Goal: Task Accomplishment & Management: Use online tool/utility

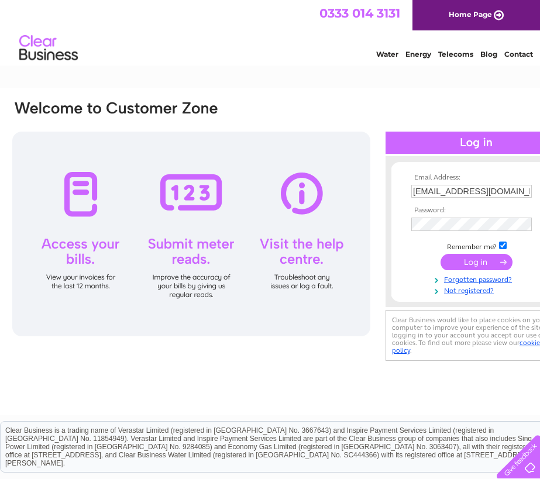
click at [456, 264] on input "submit" at bounding box center [476, 262] width 72 height 16
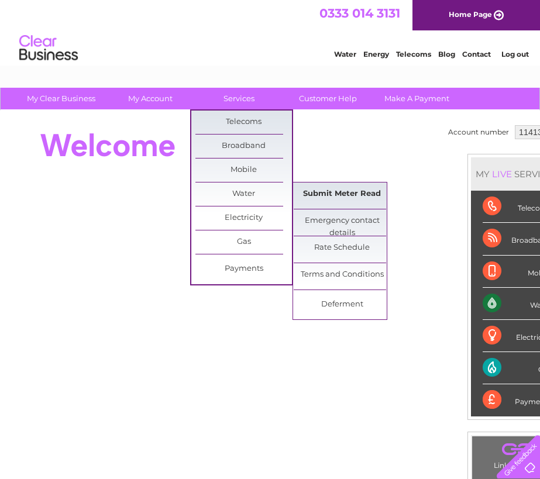
click at [332, 192] on link "Submit Meter Read" at bounding box center [342, 193] width 96 height 23
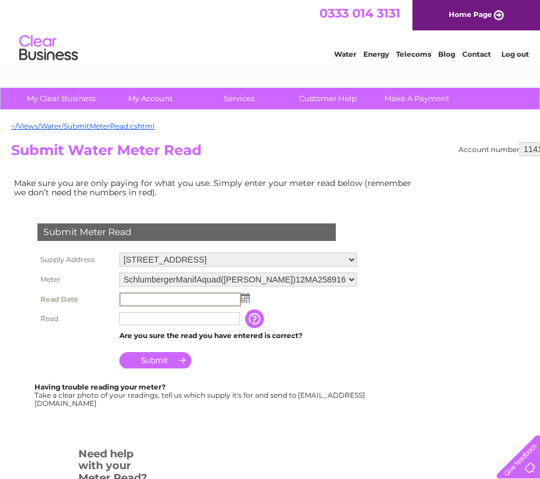
click at [163, 301] on input "text" at bounding box center [180, 299] width 122 height 14
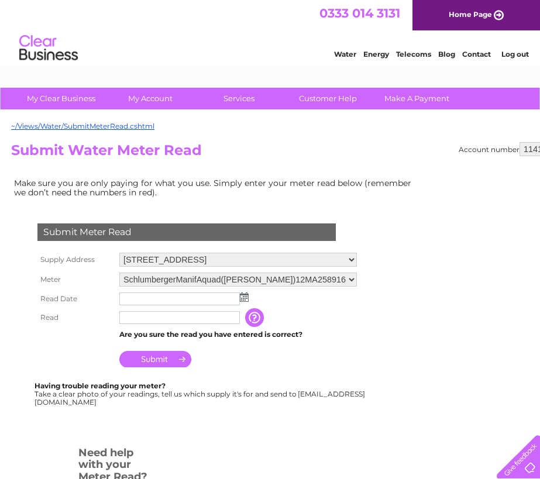
click at [249, 296] on td at bounding box center [237, 298] width 243 height 19
click at [244, 297] on img at bounding box center [244, 296] width 9 height 9
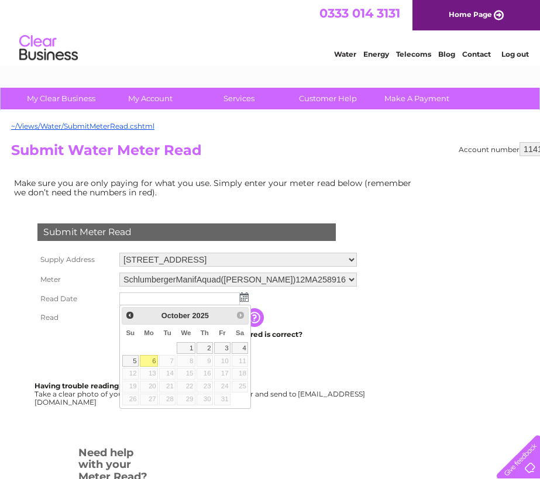
click at [150, 356] on link "6" at bounding box center [149, 361] width 18 height 12
type input "2025/10/06"
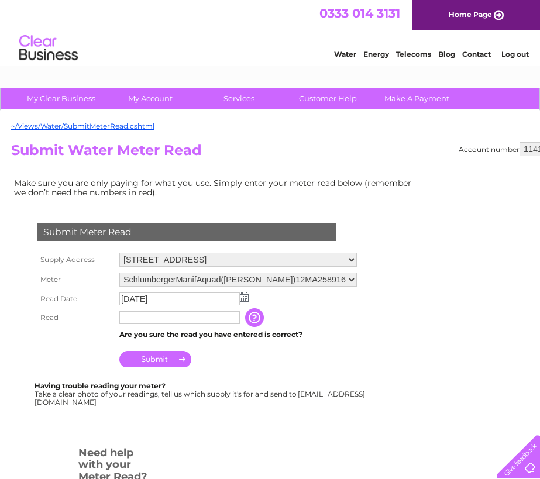
click at [153, 320] on input "text" at bounding box center [179, 317] width 120 height 13
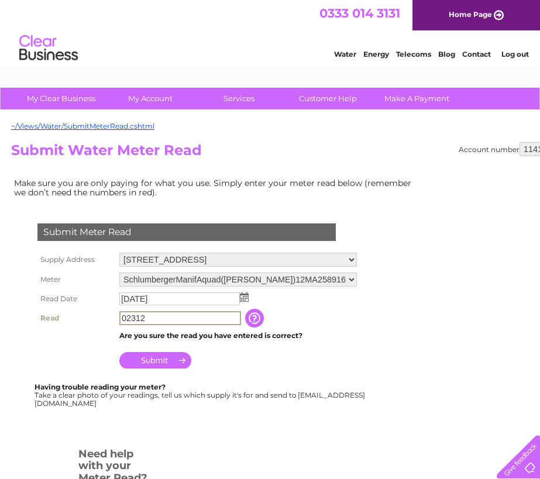
type input "02312"
click at [272, 334] on td "Are you sure the read you have entered is correct?" at bounding box center [237, 335] width 243 height 15
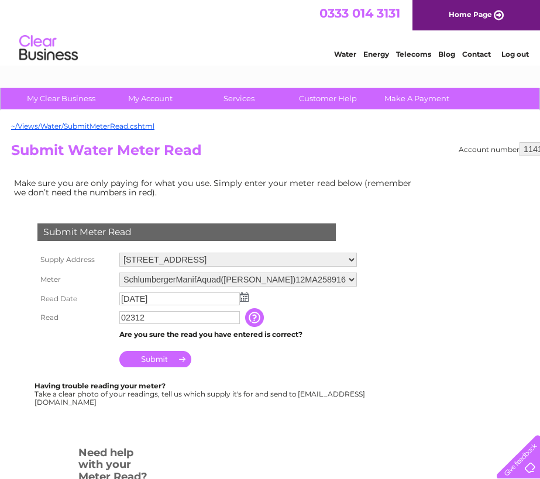
click at [168, 354] on input "Submit" at bounding box center [155, 359] width 72 height 16
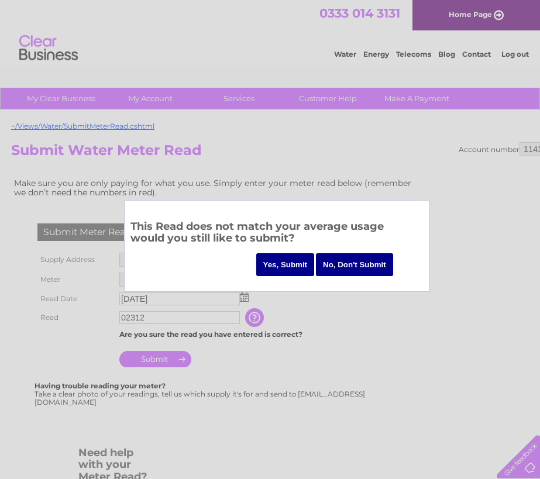
click at [288, 262] on input "Yes, Submit" at bounding box center [285, 264] width 58 height 23
